Goal: Information Seeking & Learning: Check status

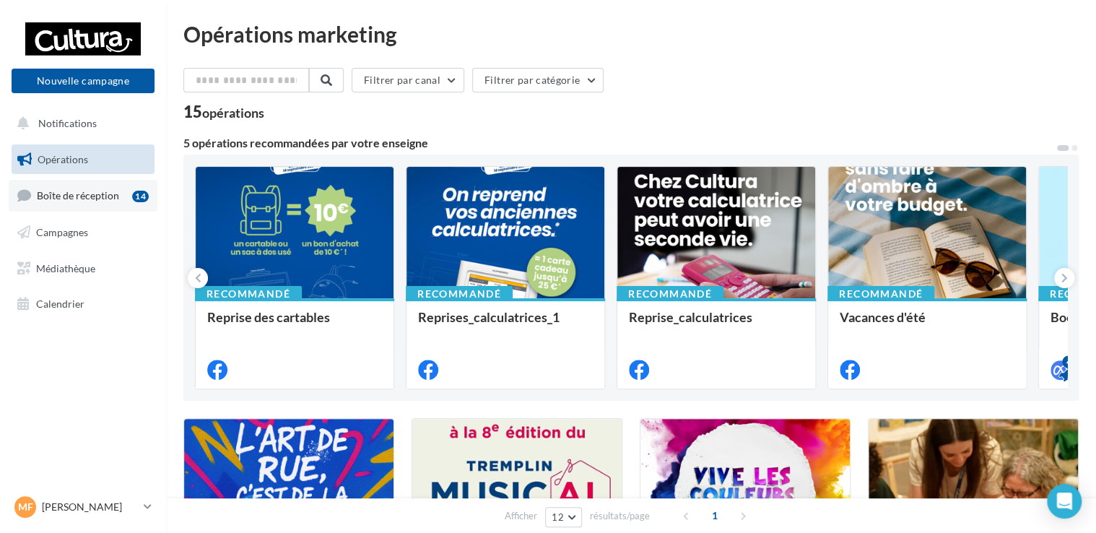
click at [86, 192] on span "Boîte de réception" at bounding box center [78, 195] width 82 height 12
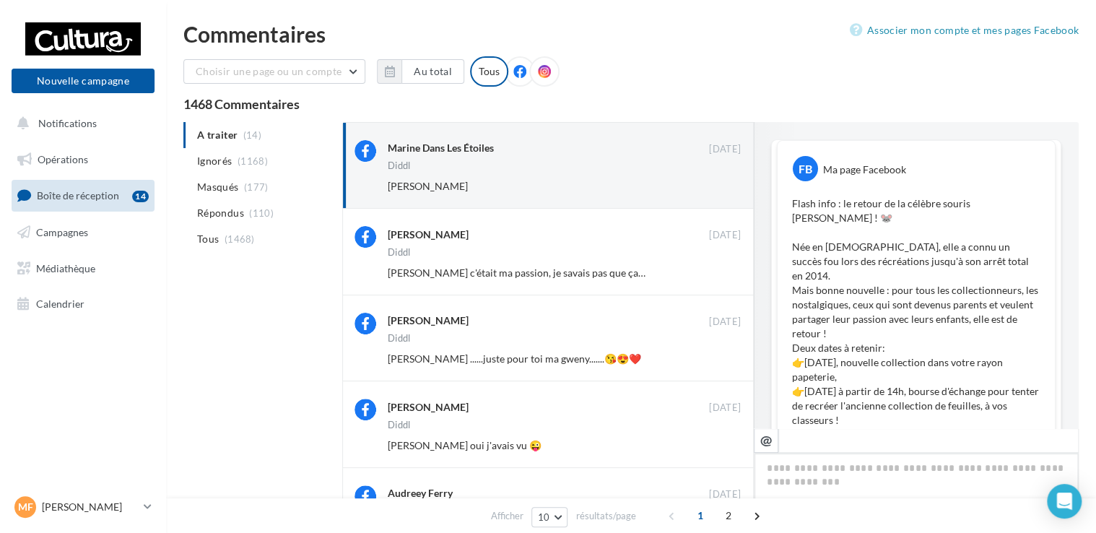
scroll to position [741, 0]
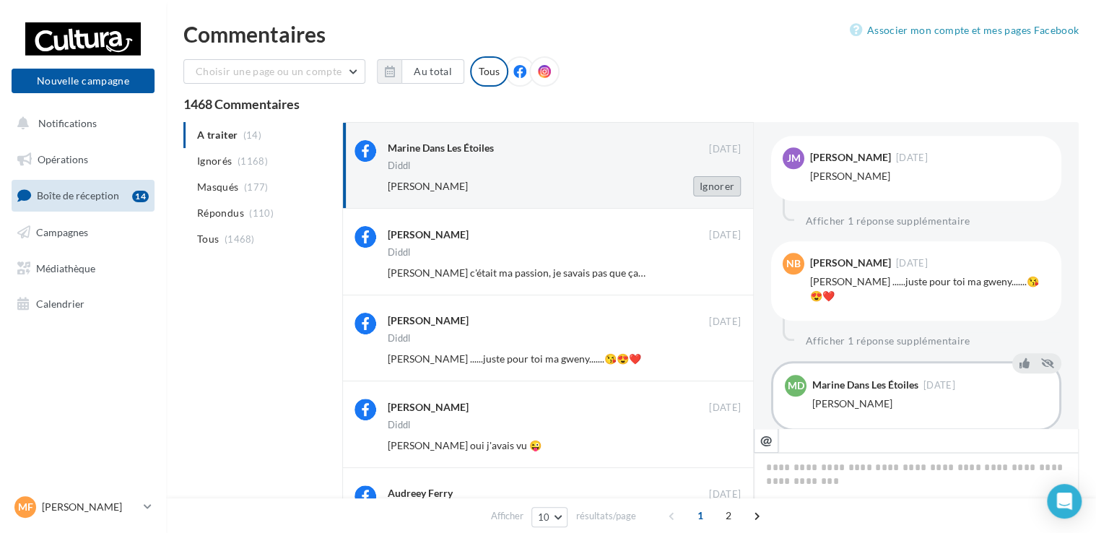
click at [710, 184] on button "Ignorer" at bounding box center [717, 186] width 48 height 20
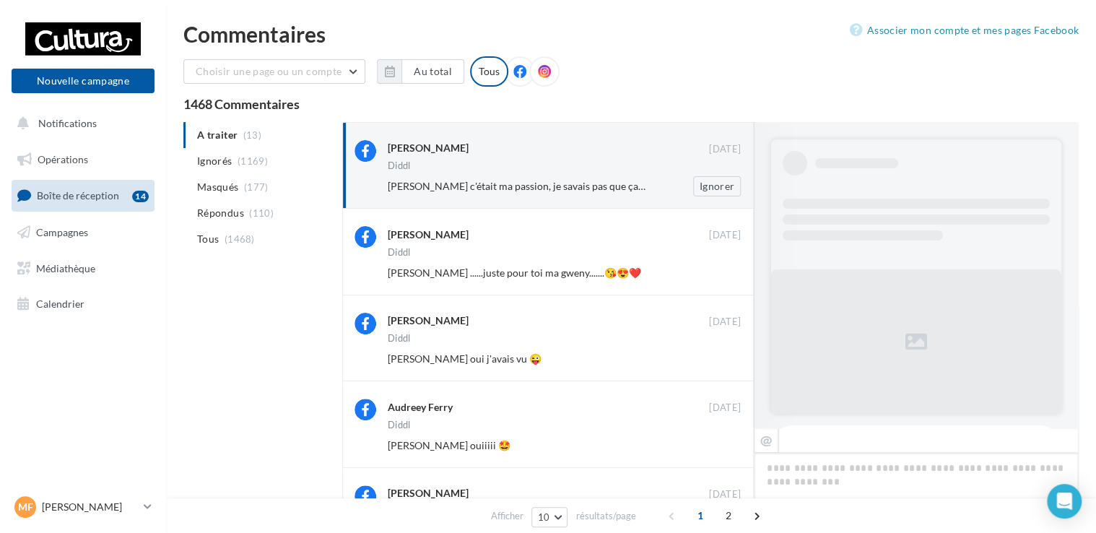
scroll to position [849, 0]
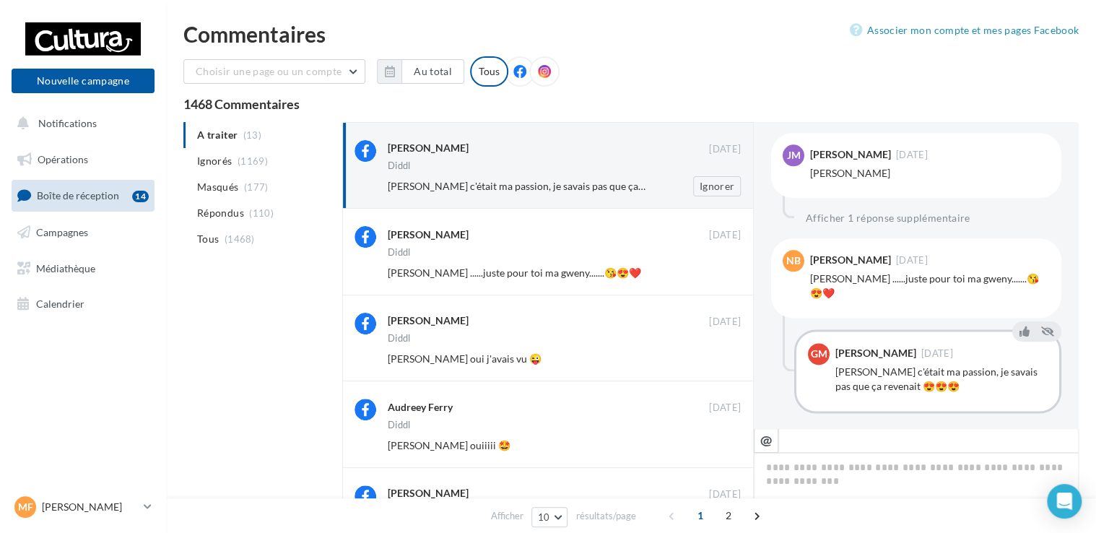
click at [580, 168] on div "Diddl" at bounding box center [564, 167] width 353 height 12
click at [705, 183] on button "Ignorer" at bounding box center [717, 186] width 48 height 20
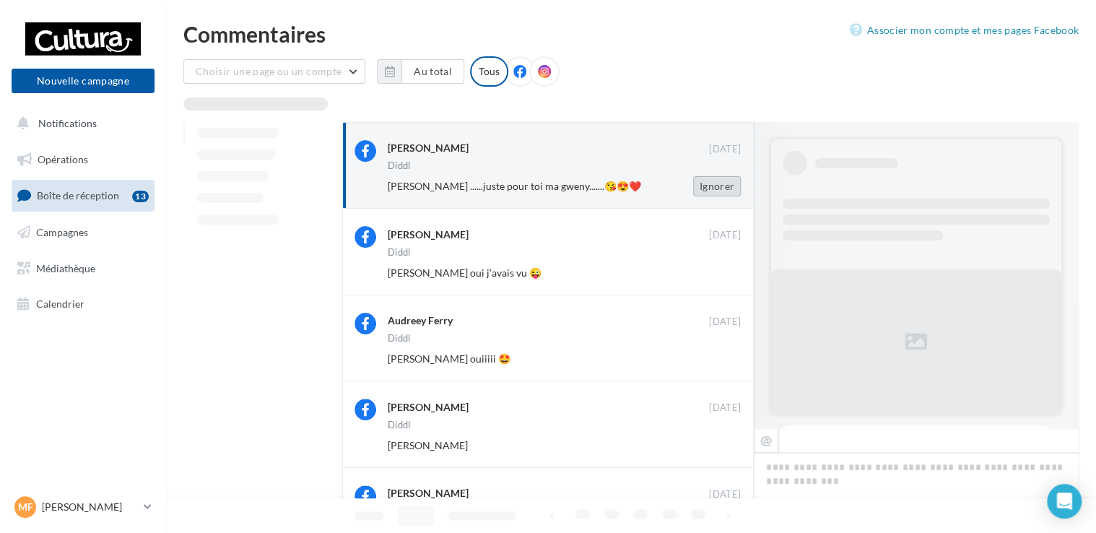
click at [706, 186] on button "Ignorer" at bounding box center [717, 186] width 48 height 20
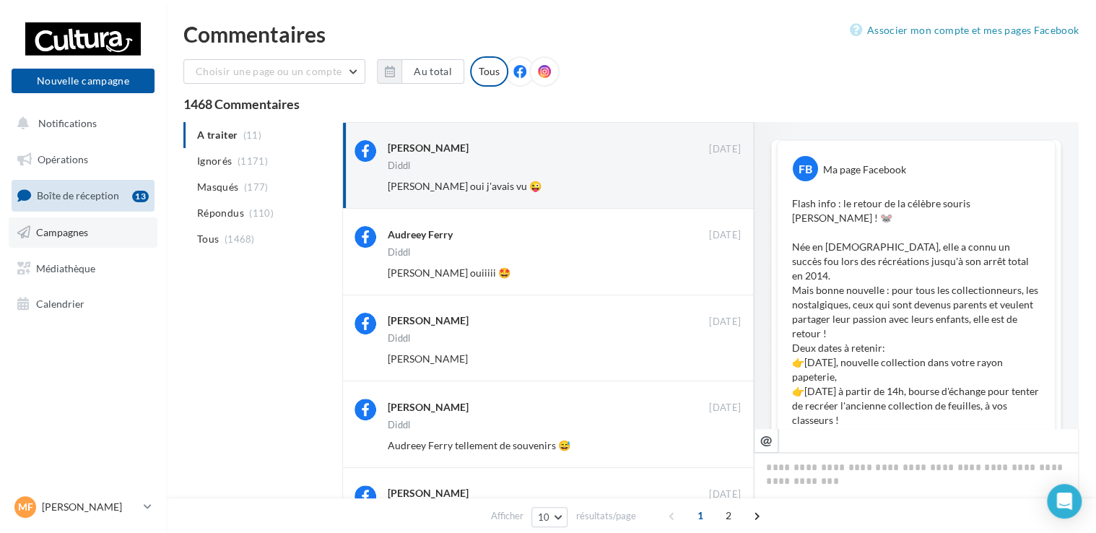
scroll to position [820, 0]
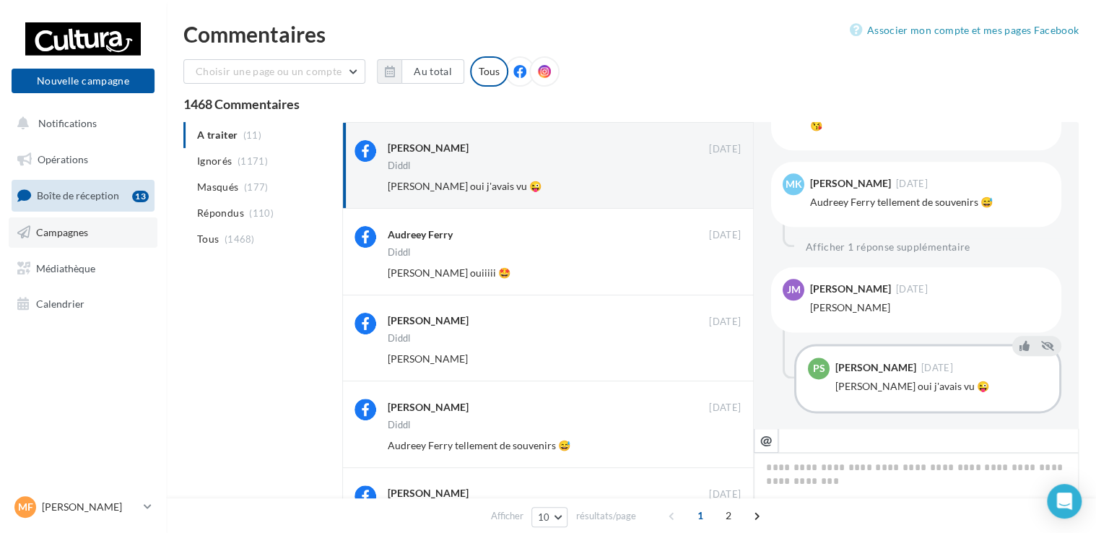
click at [57, 233] on span "Campagnes" at bounding box center [62, 232] width 52 height 12
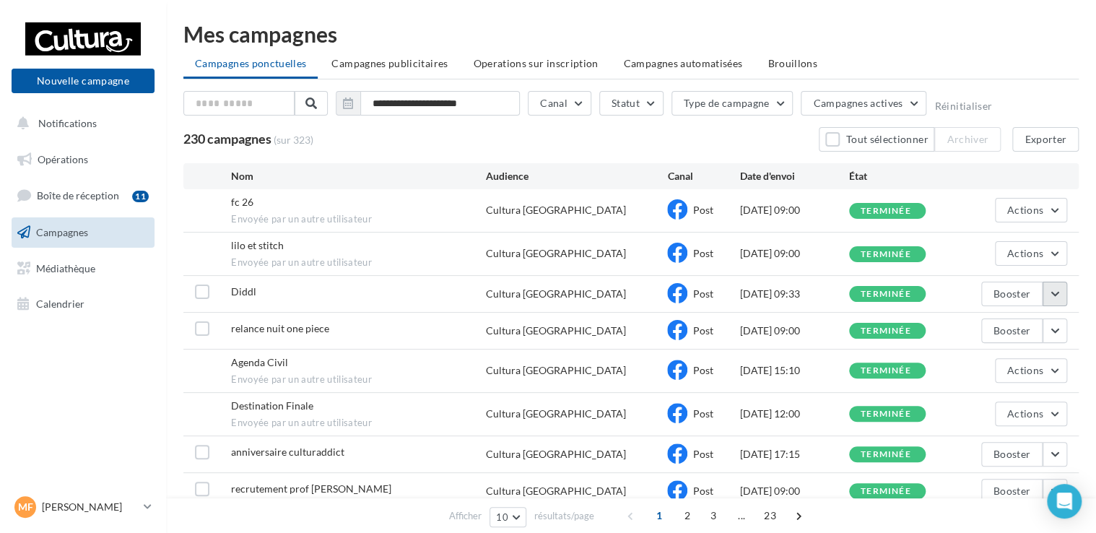
click at [1054, 296] on button "button" at bounding box center [1054, 294] width 25 height 25
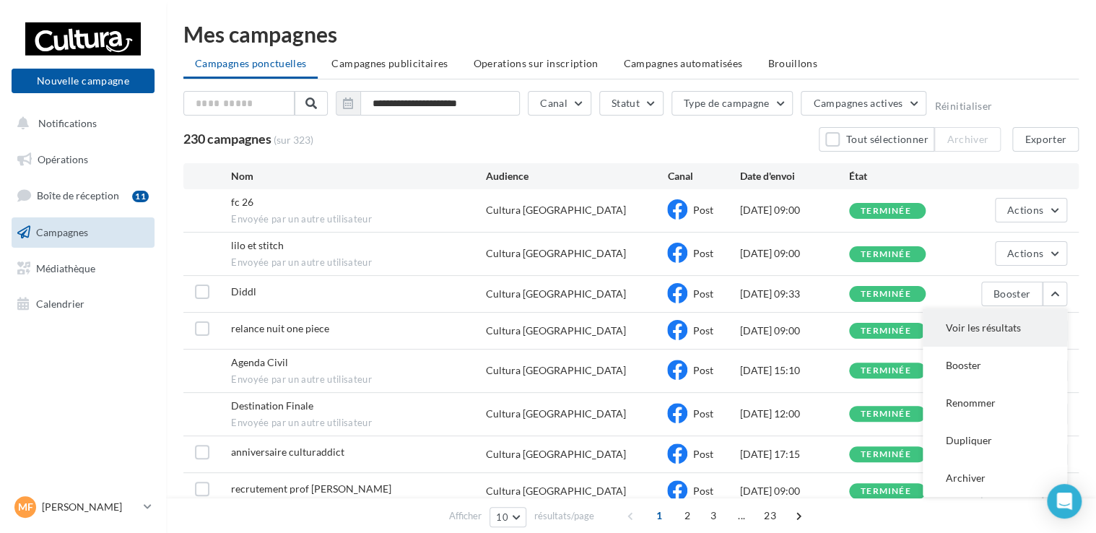
click at [1017, 322] on button "Voir les résultats" at bounding box center [995, 328] width 144 height 38
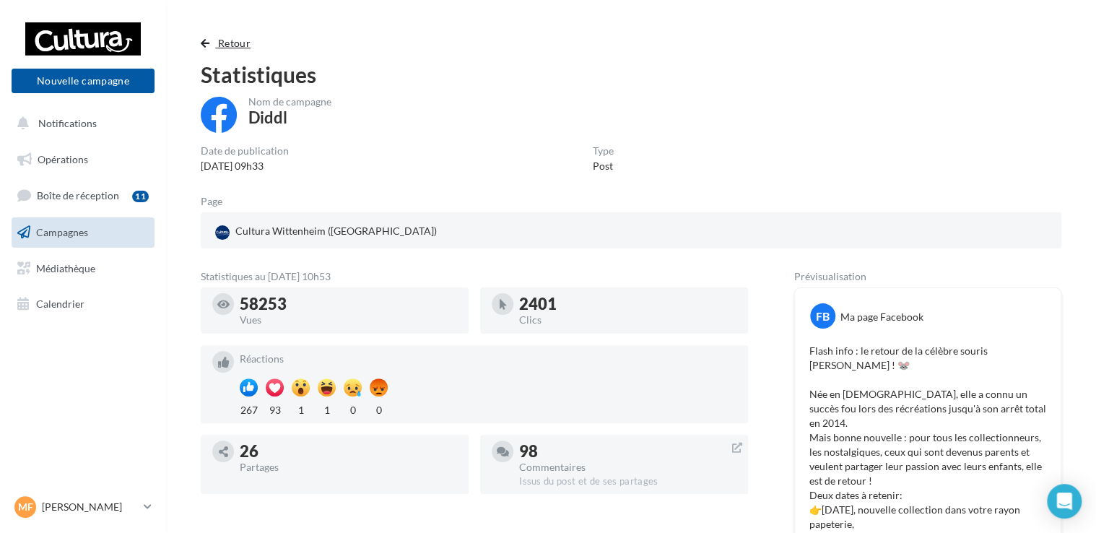
click at [218, 38] on span "Retour" at bounding box center [234, 43] width 32 height 12
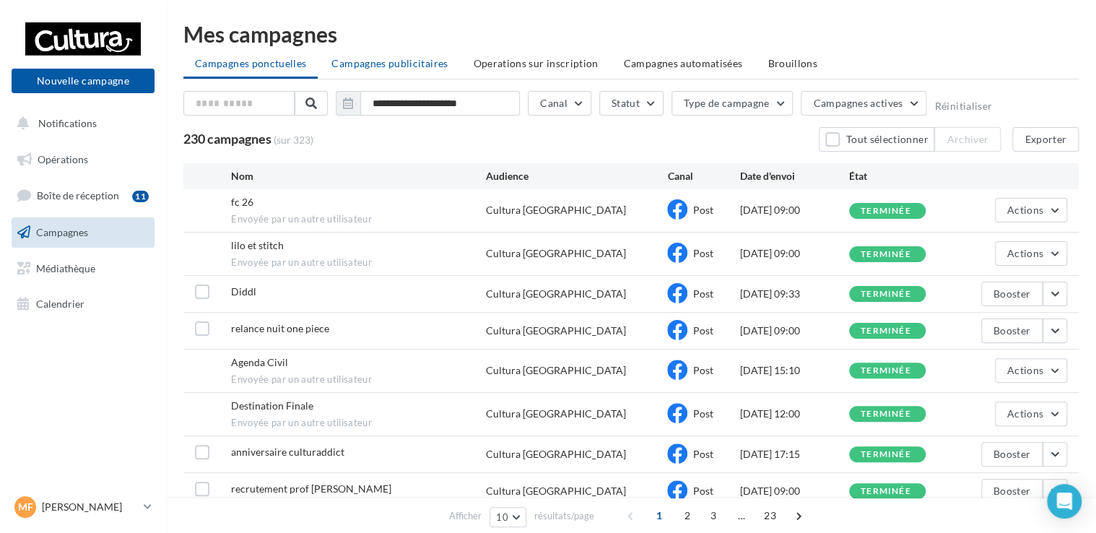
click at [372, 59] on span "Campagnes publicitaires" at bounding box center [389, 63] width 116 height 12
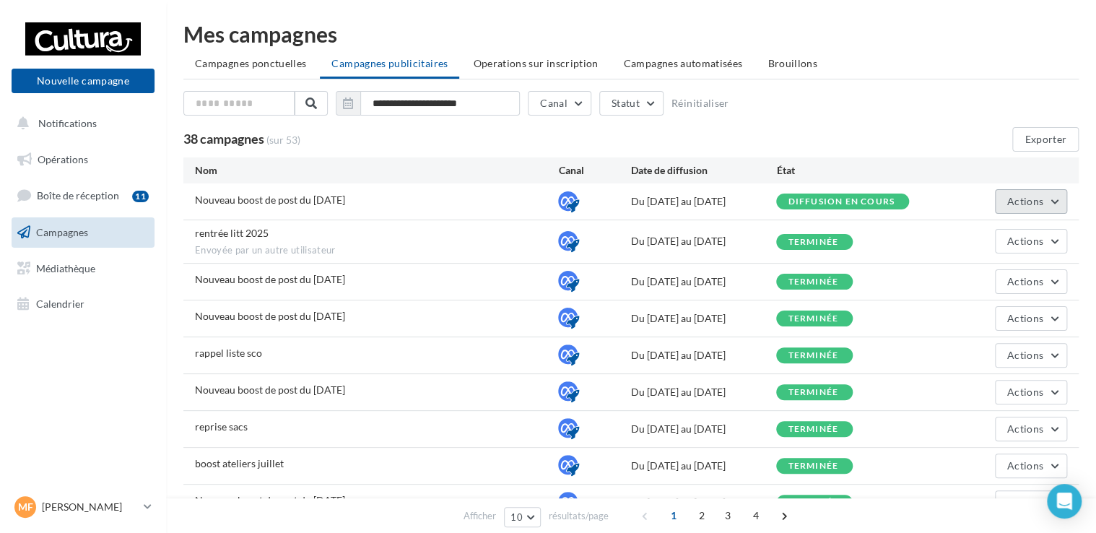
click at [1062, 206] on button "Actions" at bounding box center [1031, 201] width 72 height 25
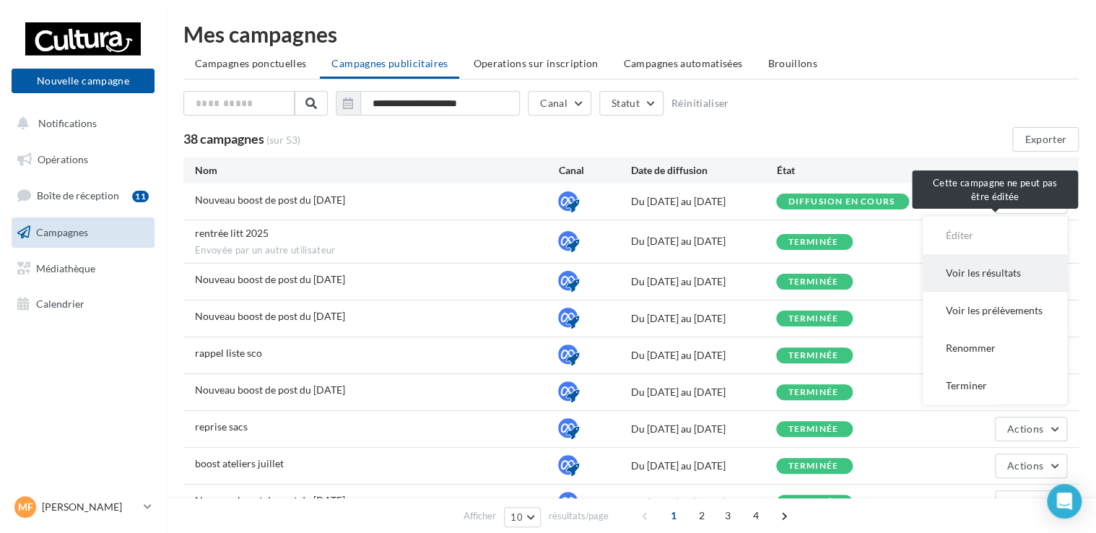
click at [989, 266] on button "Voir les résultats" at bounding box center [995, 273] width 144 height 38
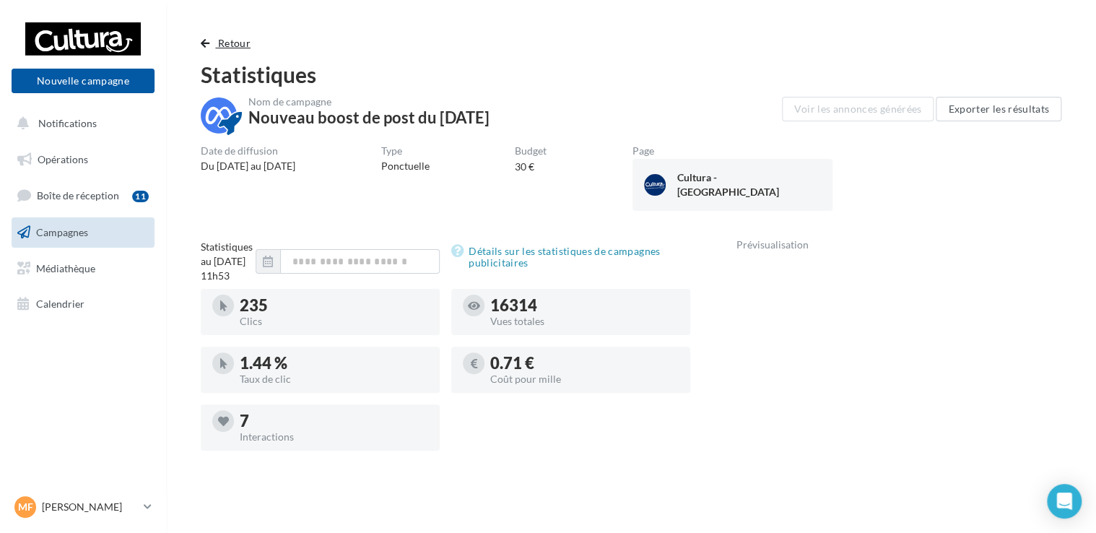
click at [237, 45] on span "Retour" at bounding box center [234, 43] width 32 height 12
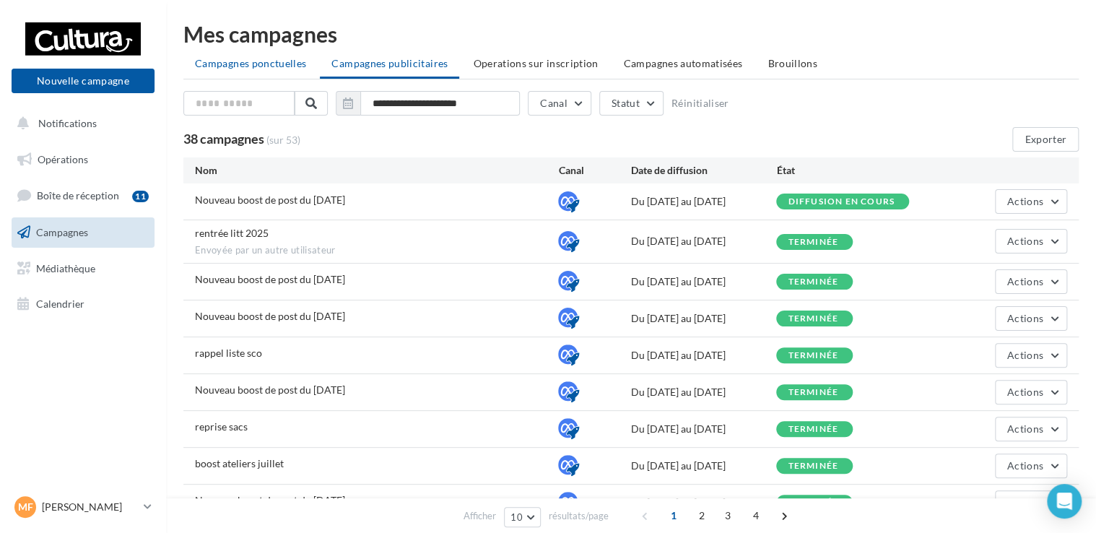
click at [232, 59] on span "Campagnes ponctuelles" at bounding box center [250, 63] width 111 height 12
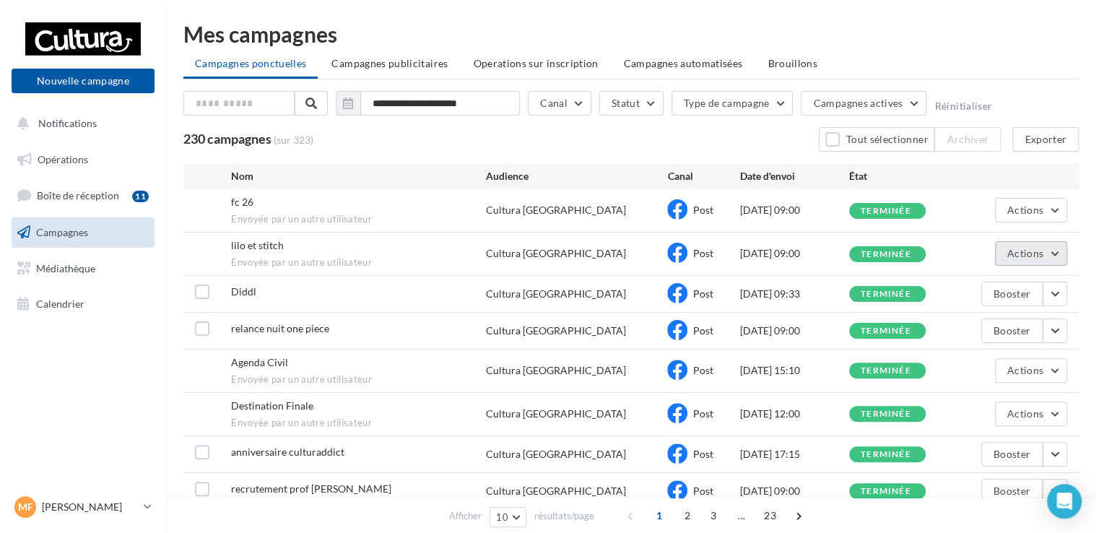
click at [1051, 259] on button "Actions" at bounding box center [1031, 253] width 72 height 25
click at [1013, 287] on button "Voir les résultats" at bounding box center [995, 288] width 144 height 38
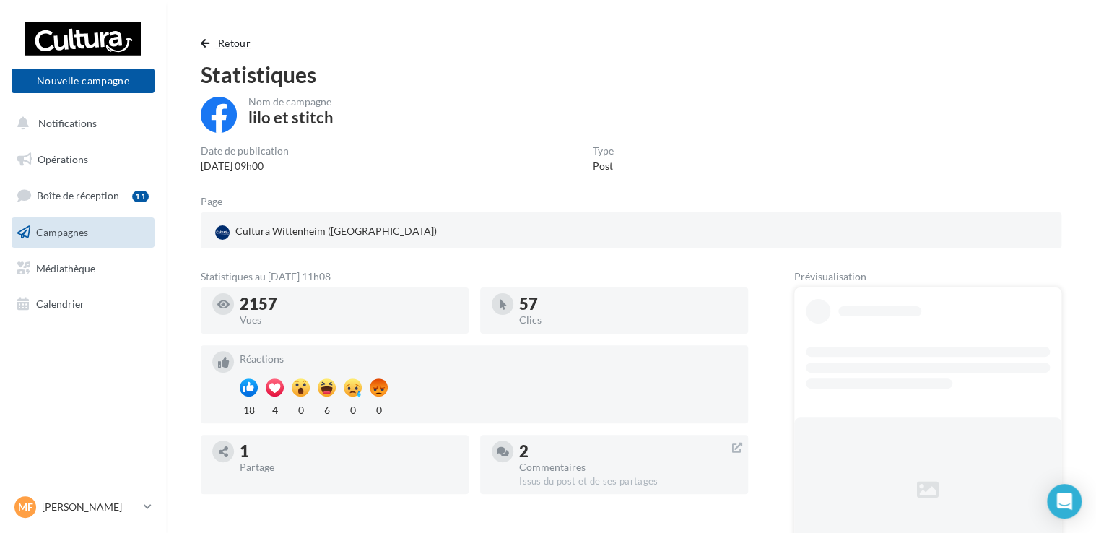
click at [229, 41] on span "Retour" at bounding box center [234, 43] width 32 height 12
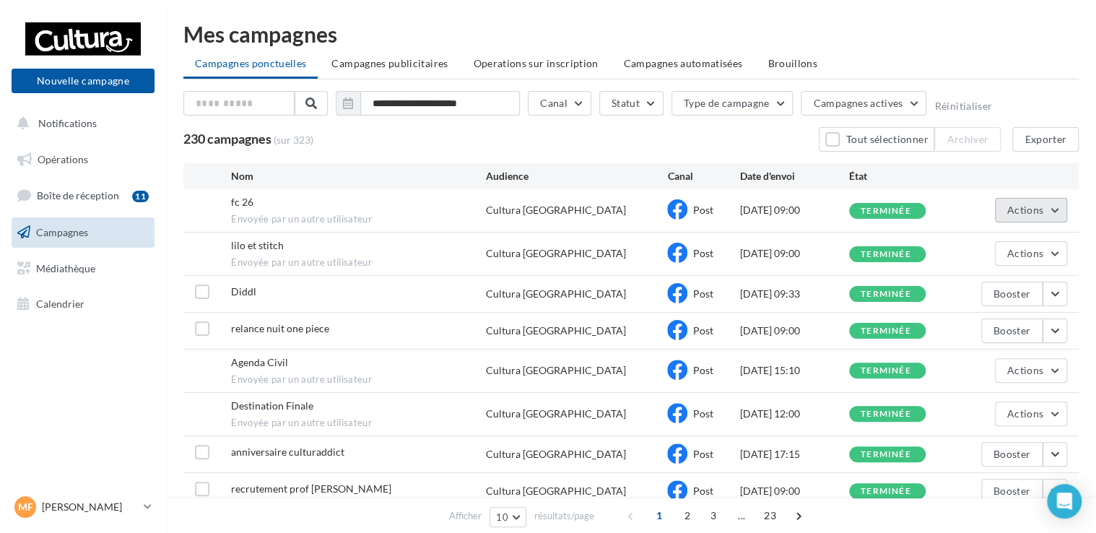
click at [1047, 216] on button "Actions" at bounding box center [1031, 210] width 72 height 25
click at [1016, 258] on button "Voir les résultats" at bounding box center [995, 244] width 144 height 38
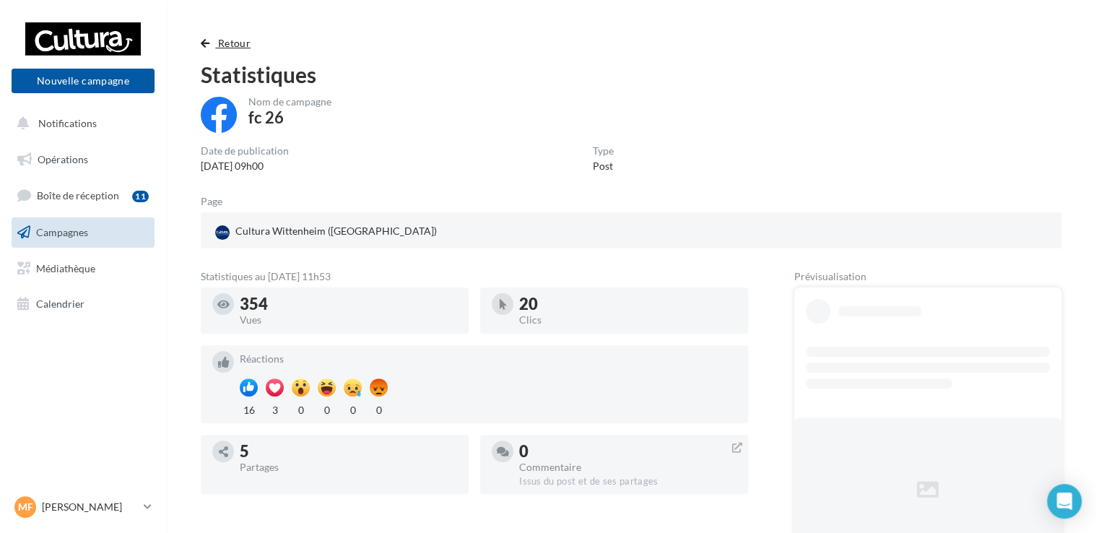
click at [230, 42] on span "Retour" at bounding box center [234, 43] width 32 height 12
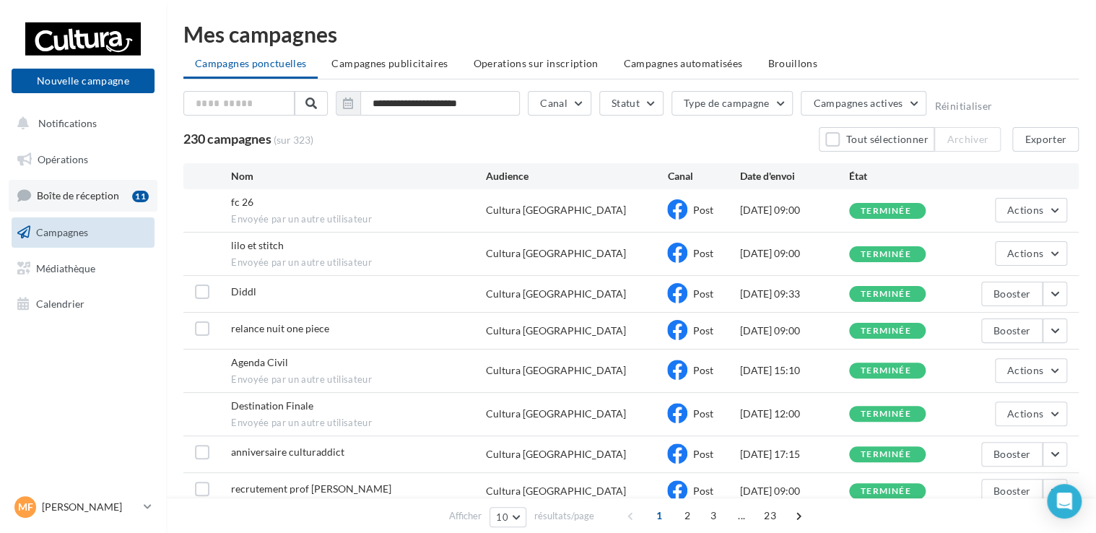
click at [72, 192] on span "Boîte de réception" at bounding box center [78, 195] width 82 height 12
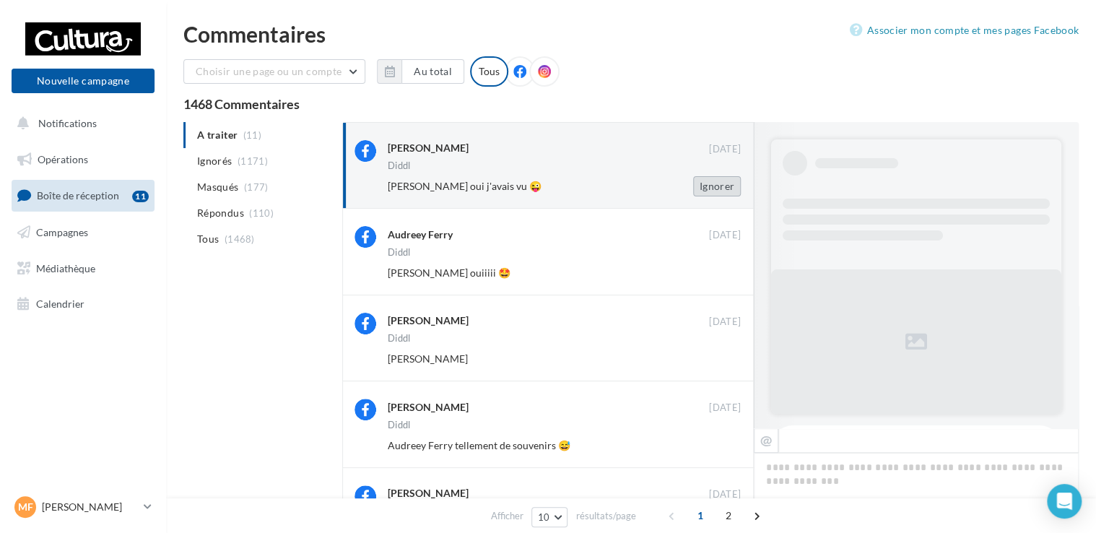
click at [715, 186] on button "Ignorer" at bounding box center [717, 186] width 48 height 20
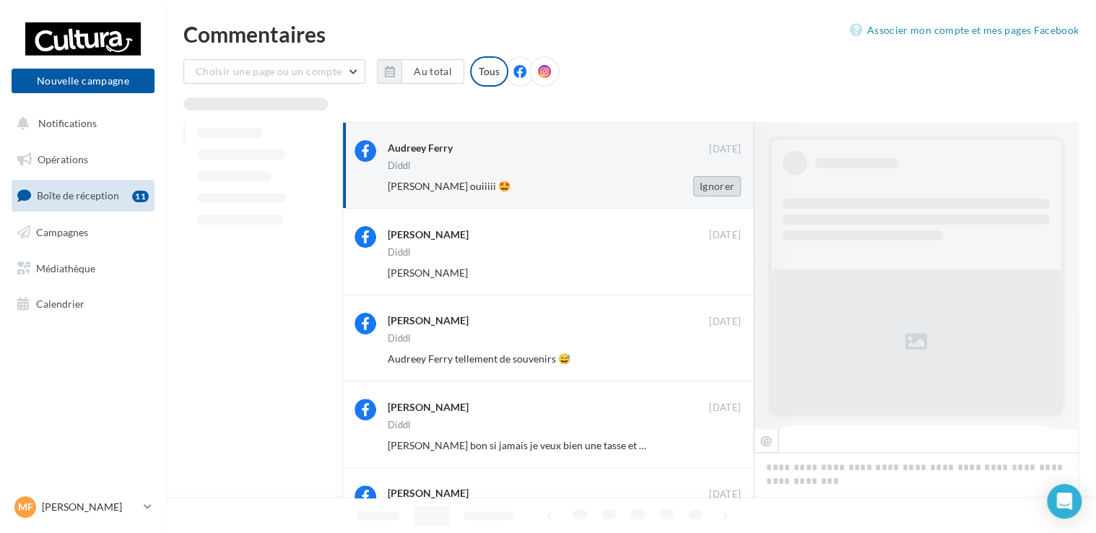
click at [713, 185] on button "Ignorer" at bounding box center [717, 186] width 48 height 20
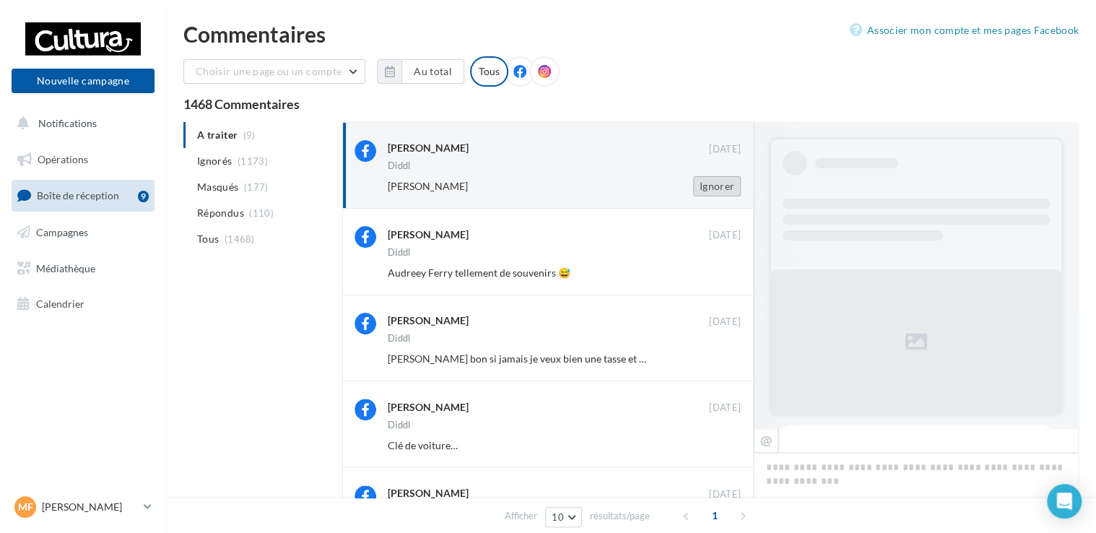
click at [720, 183] on button "Ignorer" at bounding box center [717, 186] width 48 height 20
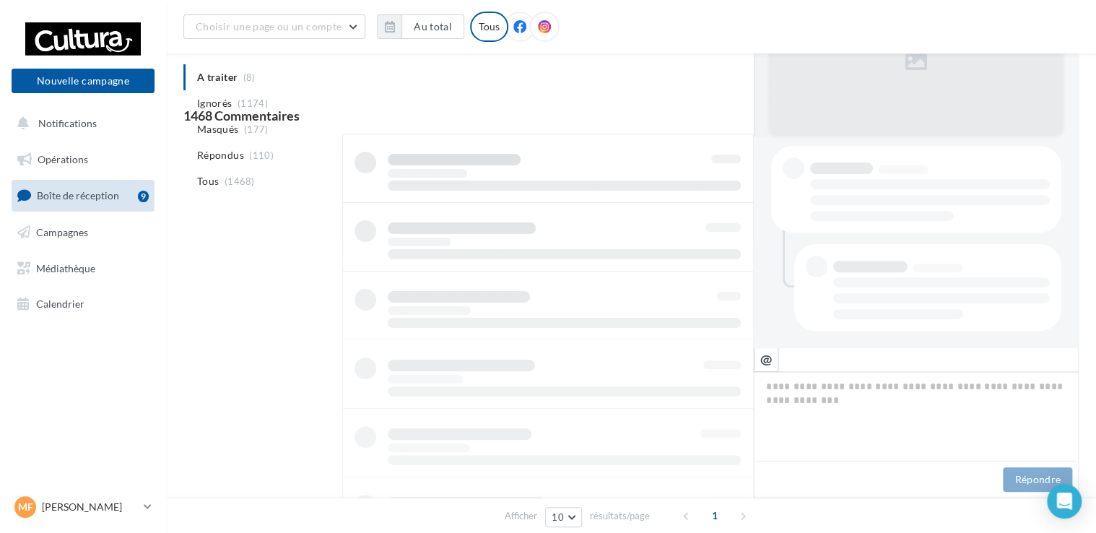
scroll to position [199, 0]
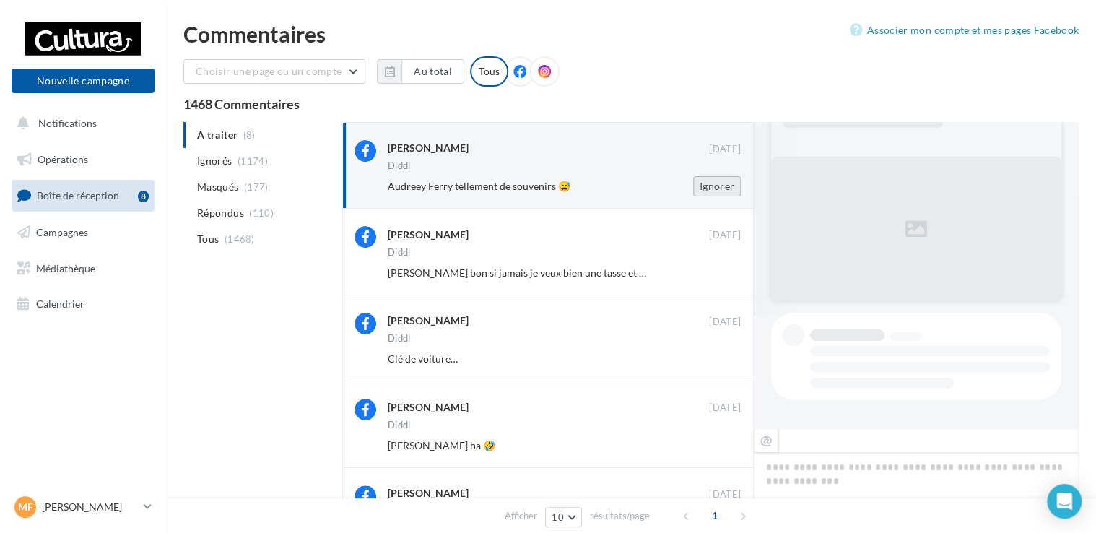
click at [710, 181] on button "Ignorer" at bounding box center [717, 186] width 48 height 20
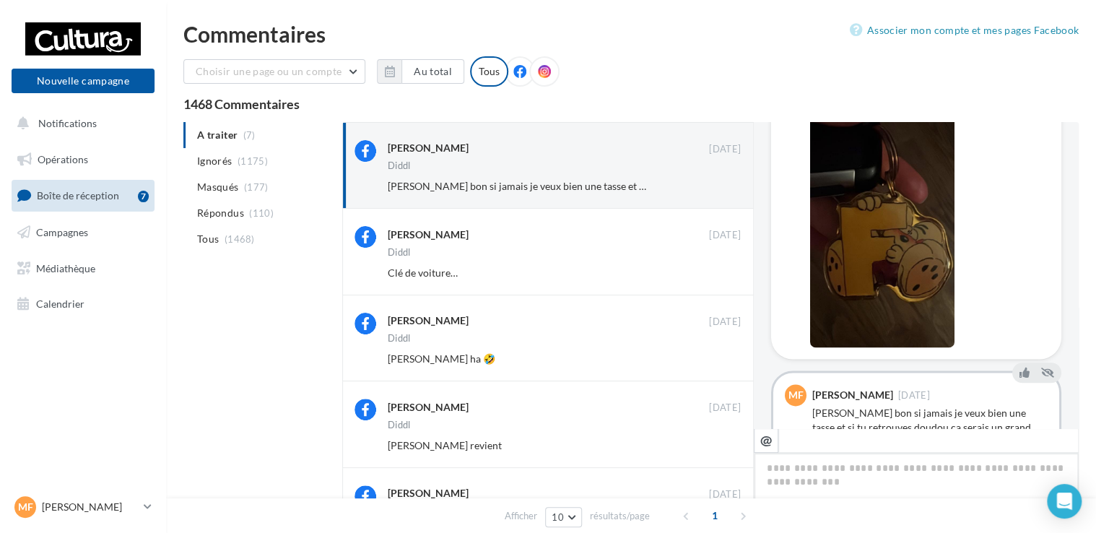
scroll to position [899, 0]
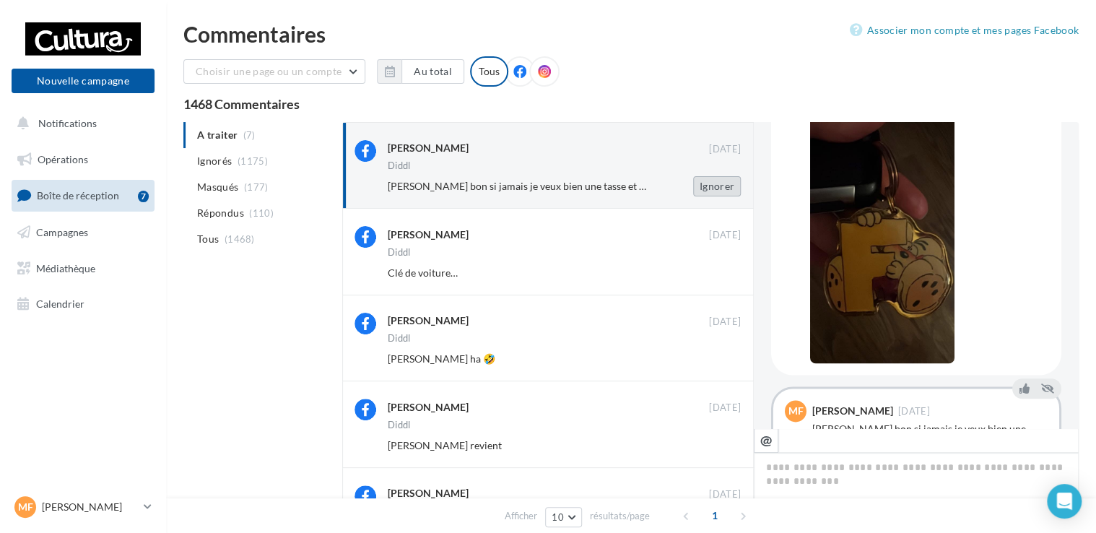
click at [720, 193] on button "Ignorer" at bounding box center [717, 186] width 48 height 20
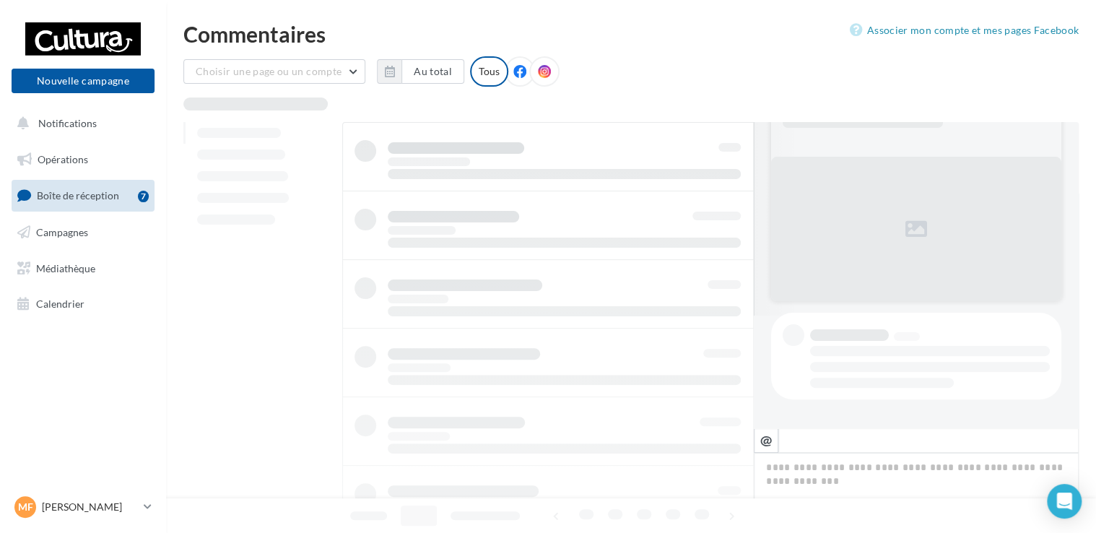
scroll to position [112, 0]
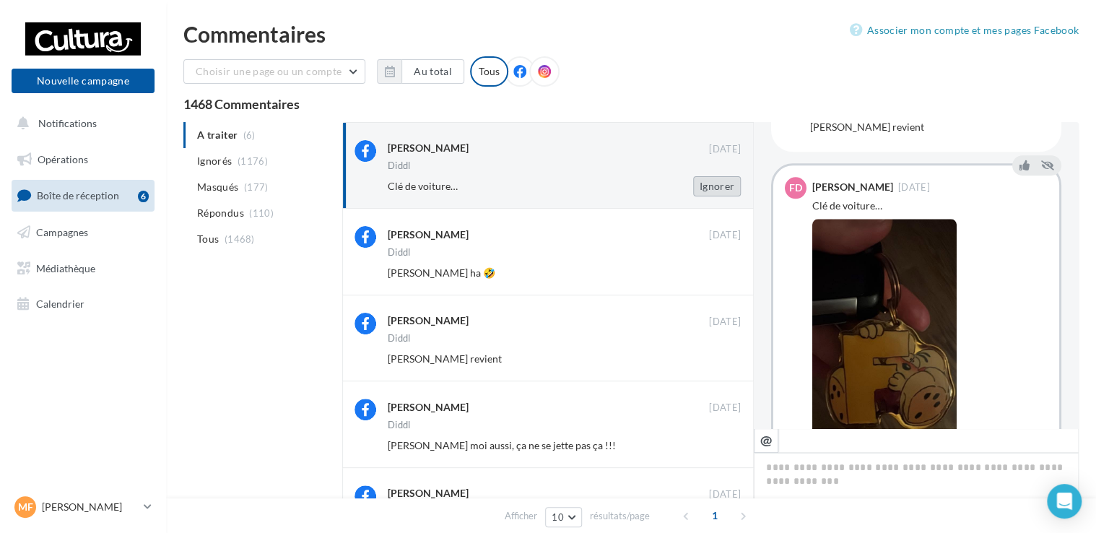
click at [713, 184] on button "Ignorer" at bounding box center [717, 186] width 48 height 20
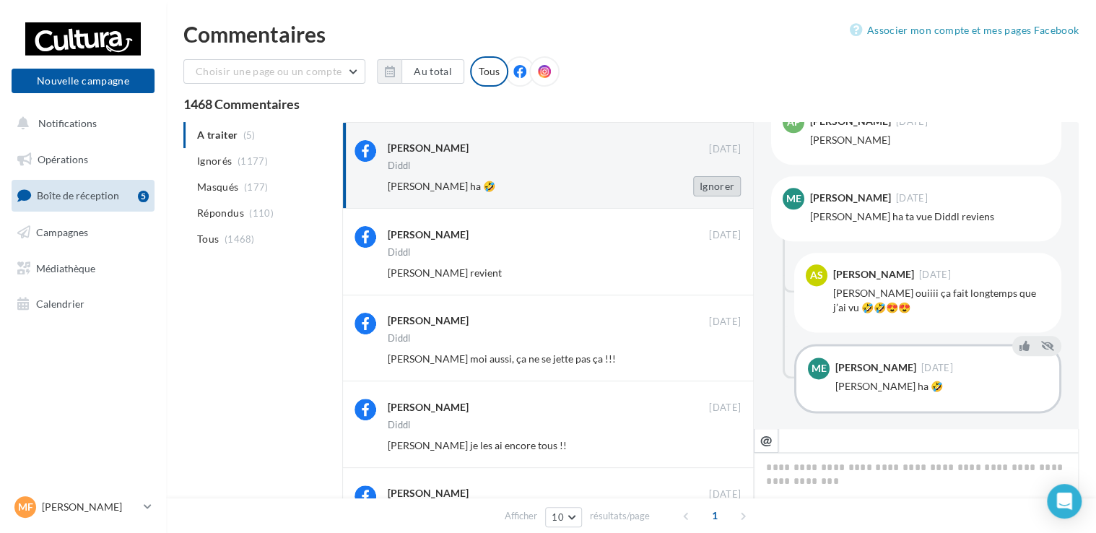
click at [713, 183] on button "Ignorer" at bounding box center [717, 186] width 48 height 20
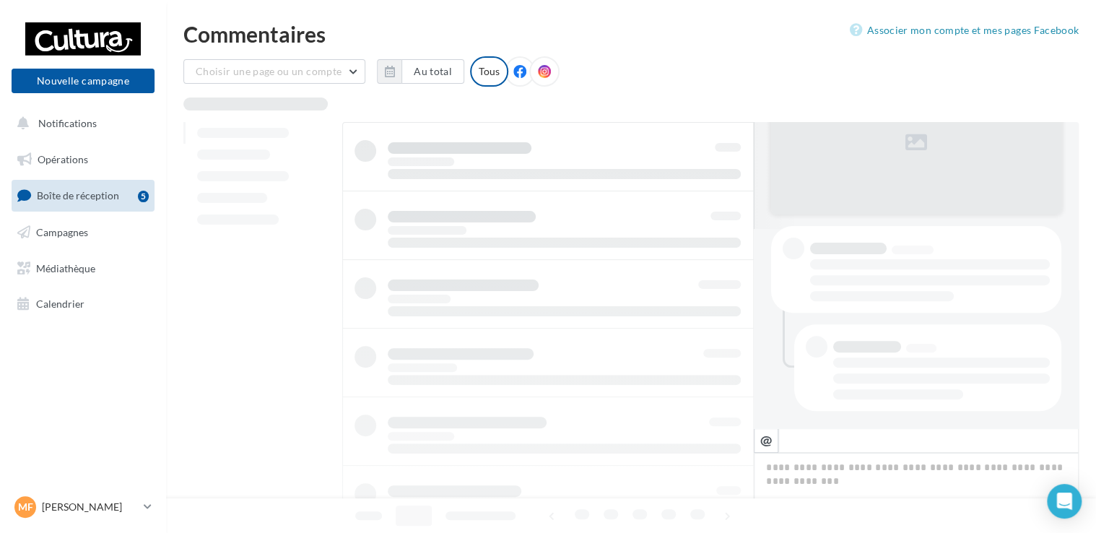
scroll to position [199, 0]
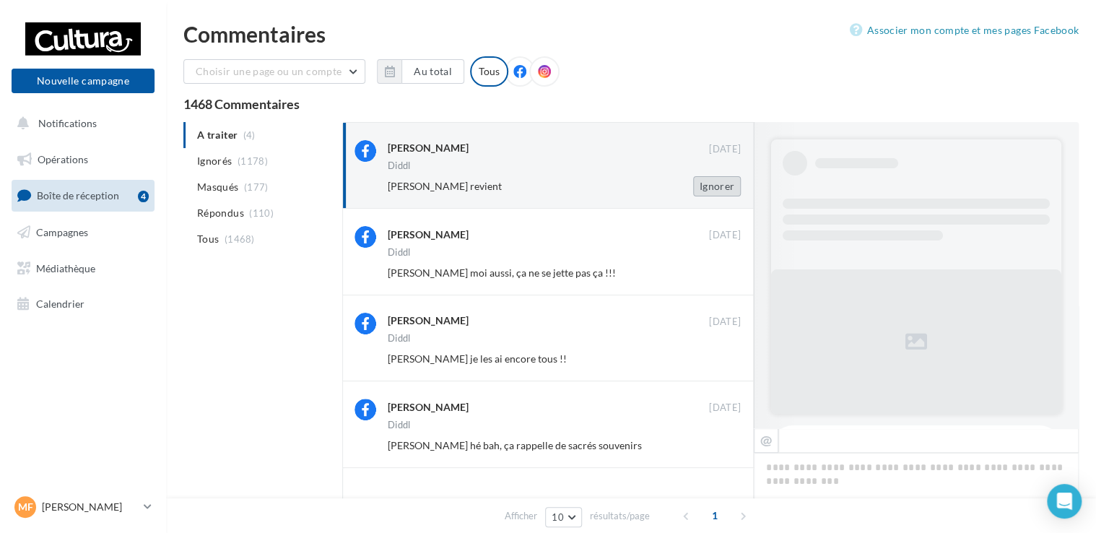
click at [709, 183] on button "Ignorer" at bounding box center [717, 186] width 48 height 20
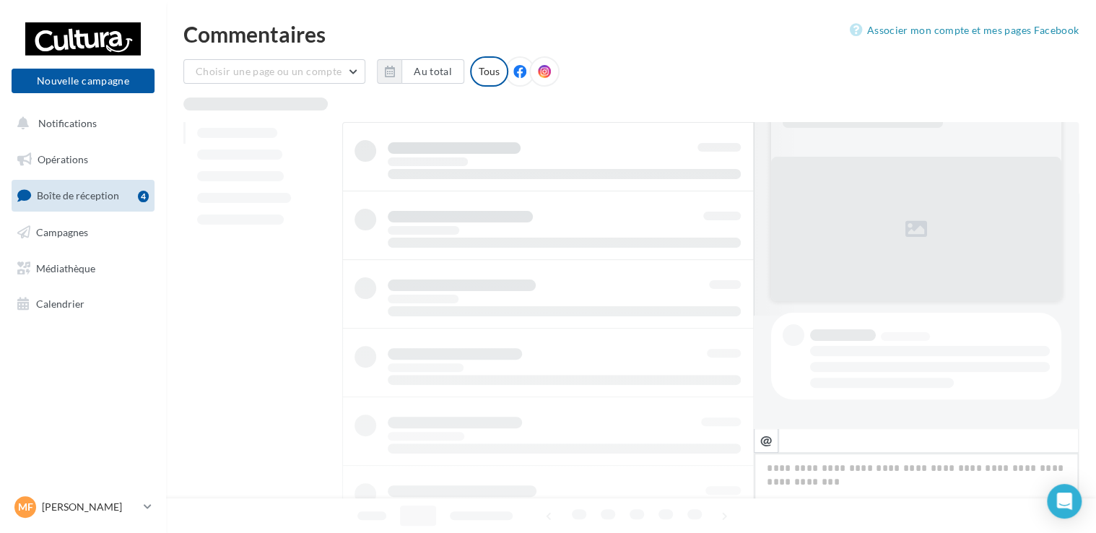
scroll to position [112, 0]
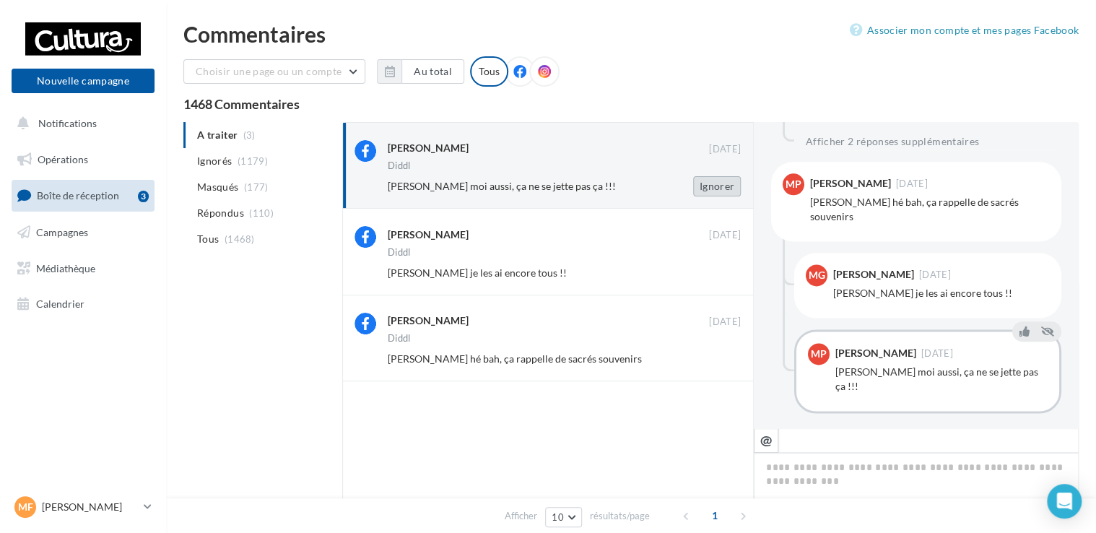
click at [711, 183] on button "Ignorer" at bounding box center [717, 186] width 48 height 20
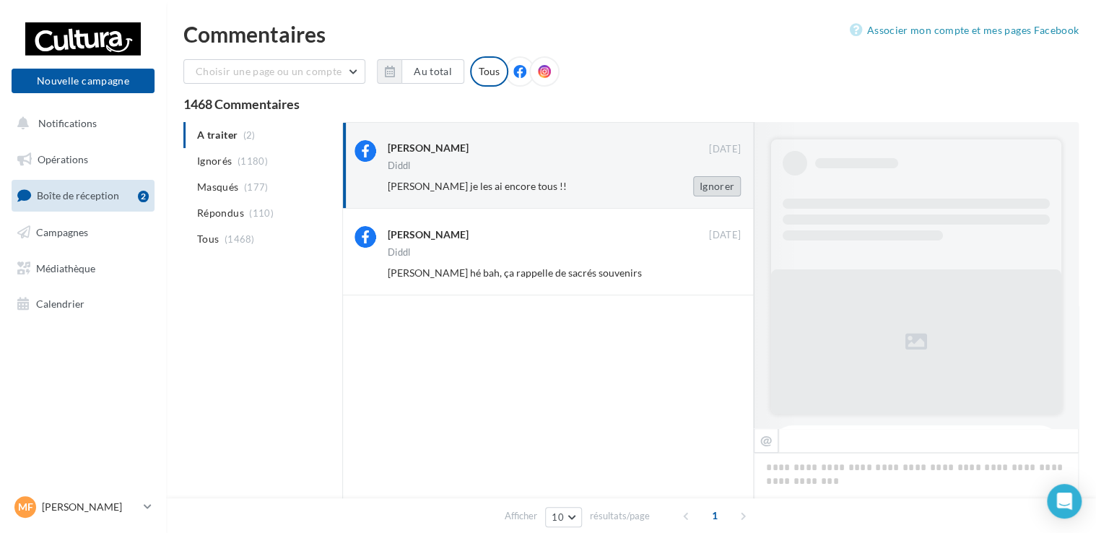
click at [702, 182] on button "Ignorer" at bounding box center [717, 186] width 48 height 20
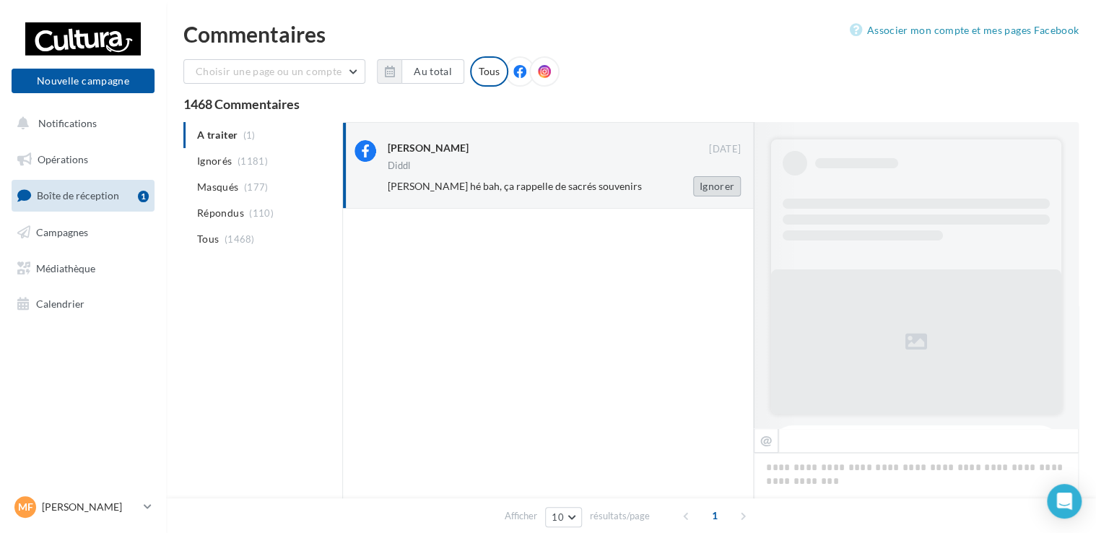
click at [719, 184] on button "Ignorer" at bounding box center [717, 186] width 48 height 20
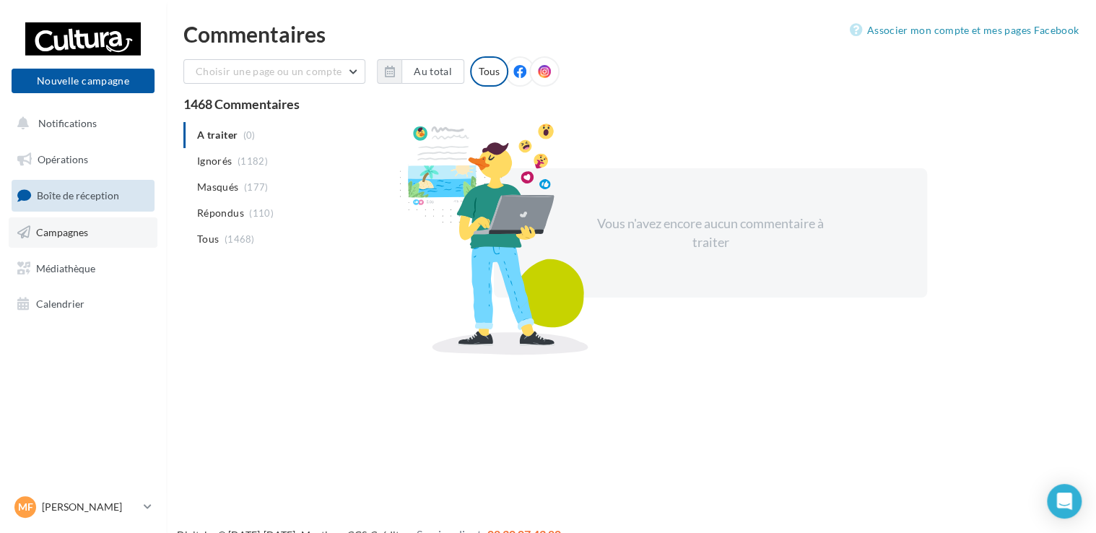
click at [97, 230] on link "Campagnes" at bounding box center [83, 232] width 149 height 30
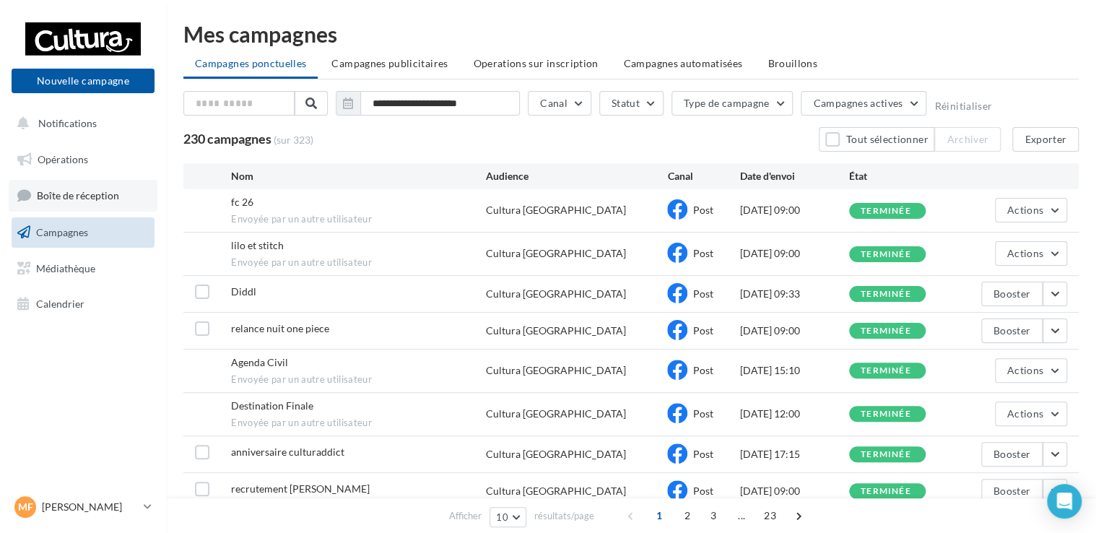
click at [95, 188] on link "Boîte de réception" at bounding box center [83, 195] width 149 height 31
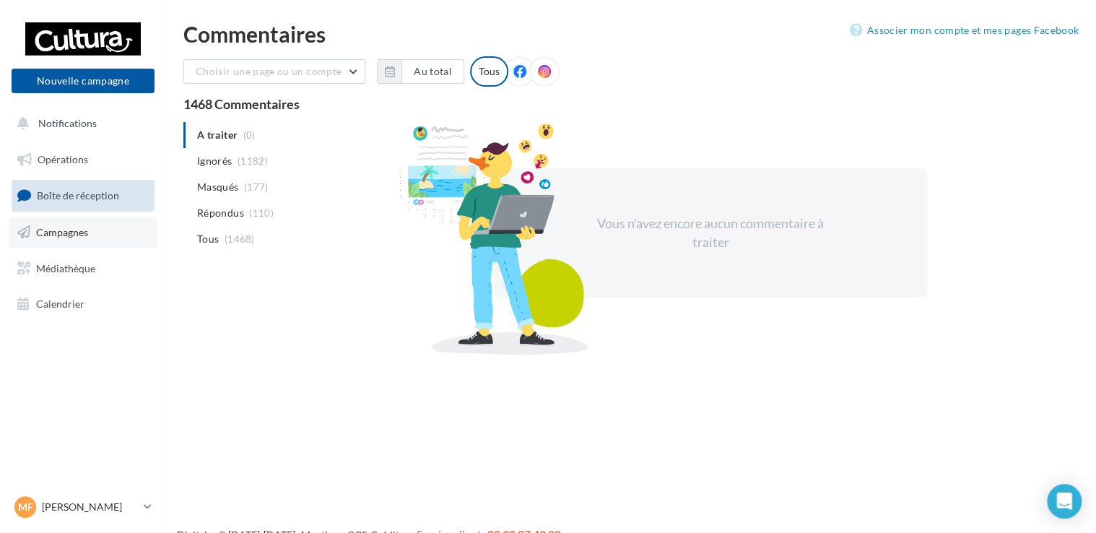
click at [89, 222] on link "Campagnes" at bounding box center [83, 232] width 149 height 30
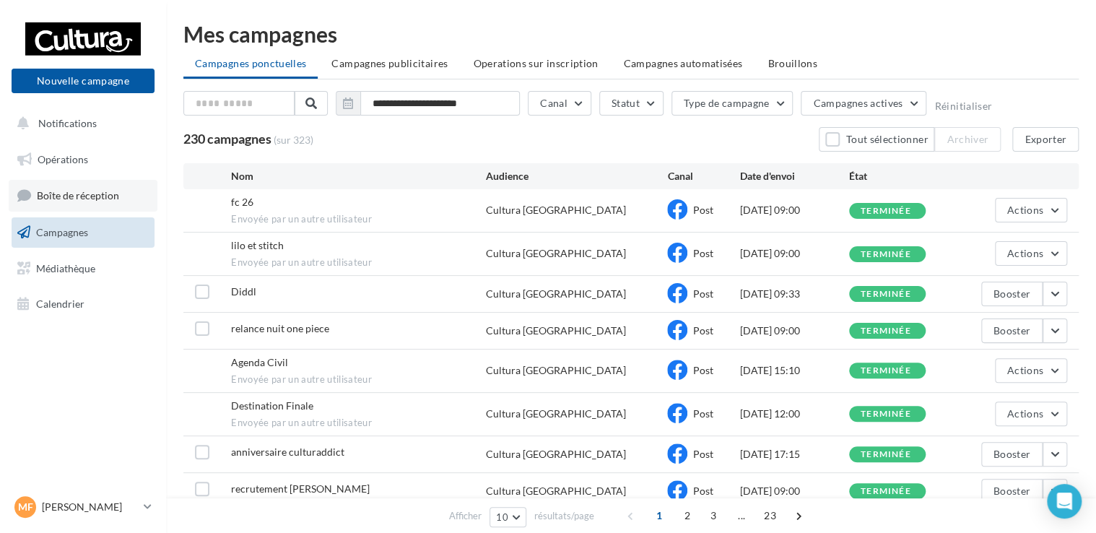
click at [92, 196] on span "Boîte de réception" at bounding box center [78, 195] width 82 height 12
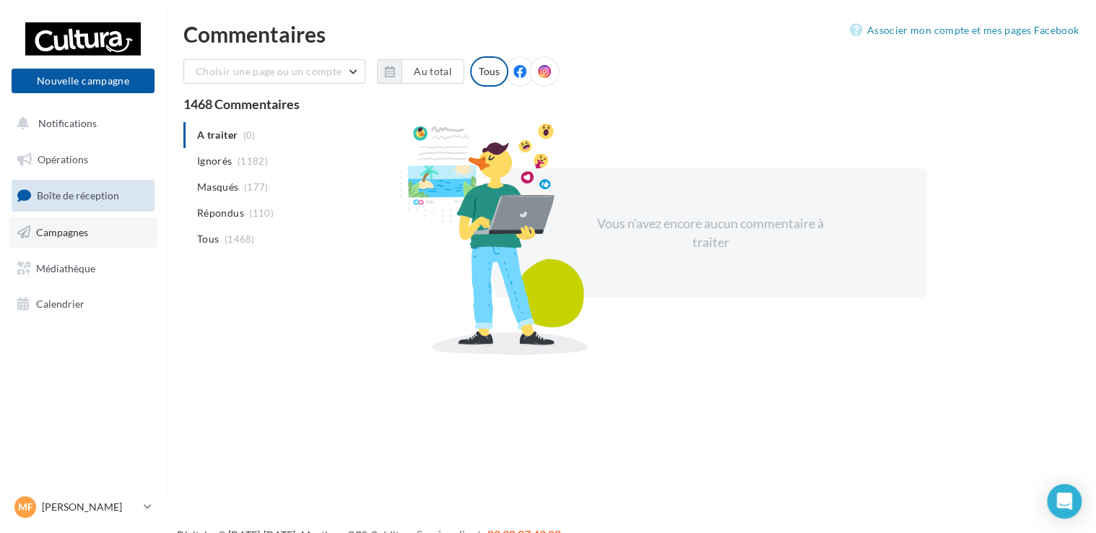
click at [64, 230] on span "Campagnes" at bounding box center [62, 232] width 52 height 12
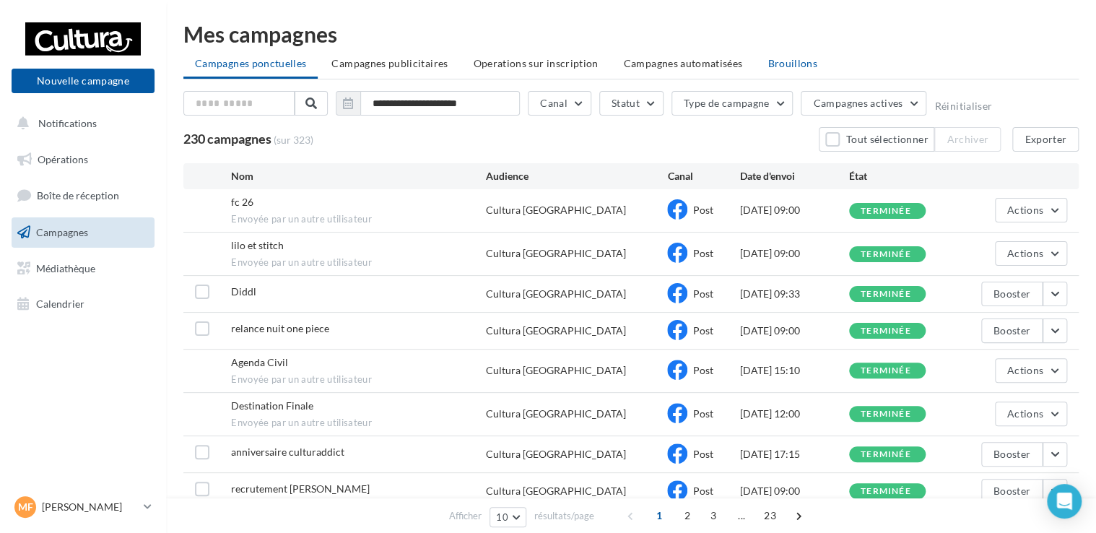
click at [788, 58] on span "Brouillons" at bounding box center [792, 63] width 50 height 12
